Goal: Task Accomplishment & Management: Use online tool/utility

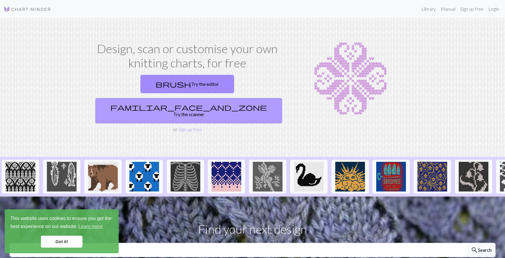
click at [234, 98] on link "familiar_face_and_zone Try the scanner" at bounding box center [188, 111] width 187 height 26
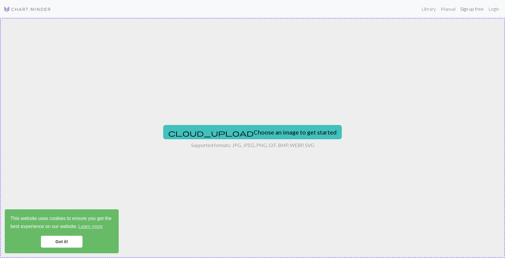
click at [466, 9] on link "Sign up free" at bounding box center [472, 9] width 28 height 12
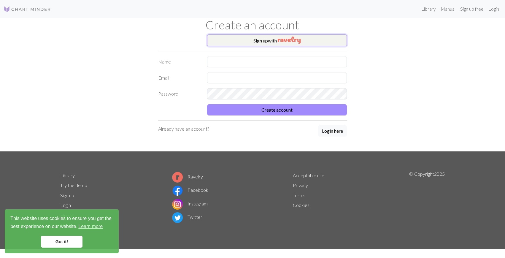
click at [282, 41] on img "button" at bounding box center [289, 40] width 23 height 7
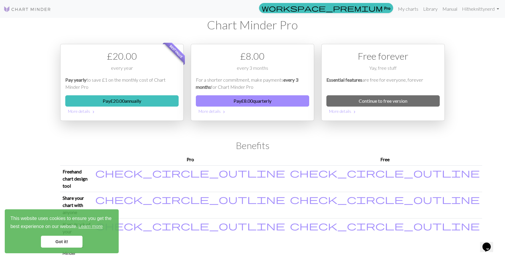
click at [63, 239] on link "Got it!" at bounding box center [62, 242] width 42 height 12
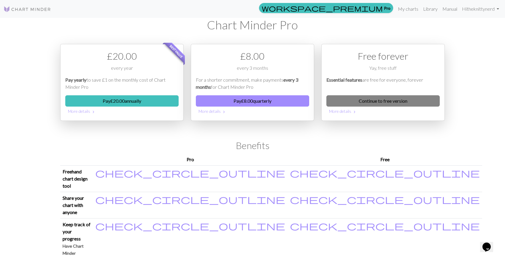
click at [399, 101] on link "Continue to free version" at bounding box center [382, 100] width 113 height 11
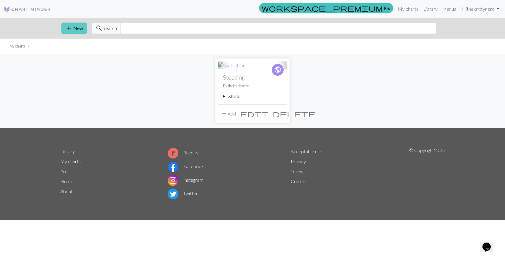
click at [76, 26] on button "add New" at bounding box center [74, 28] width 26 height 11
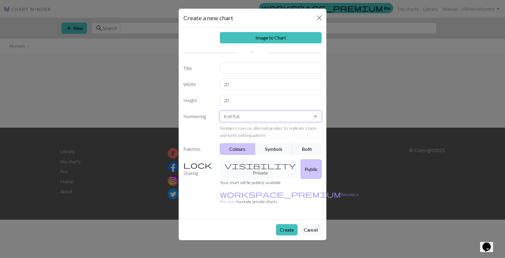
click at [317, 117] on select "Knit flat Knit in the round Lace knitting Cross stitch" at bounding box center [271, 116] width 102 height 11
select select "round"
click at [220, 111] on select "Knit flat Knit in the round Lace knitting Cross stitch" at bounding box center [271, 116] width 102 height 11
click at [264, 70] on input "text" at bounding box center [271, 68] width 102 height 11
